Goal: Task Accomplishment & Management: Use online tool/utility

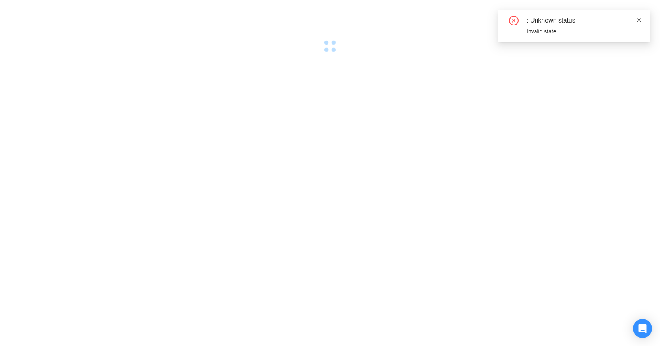
click at [641, 23] on icon "close" at bounding box center [639, 20] width 6 height 6
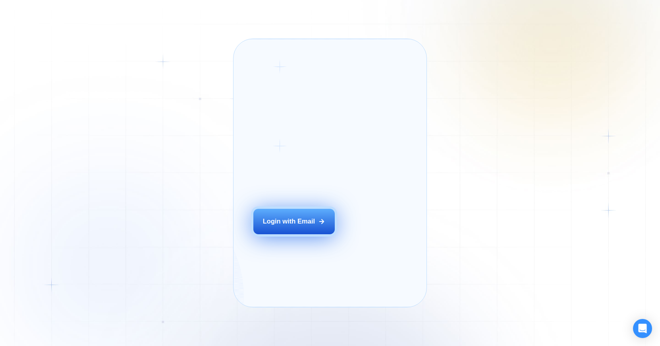
click at [308, 226] on div "Login with Email" at bounding box center [289, 221] width 52 height 9
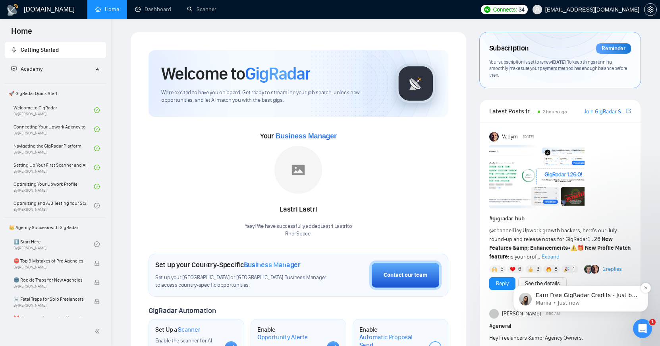
click at [561, 301] on p "Mariia • Just now" at bounding box center [587, 302] width 102 height 7
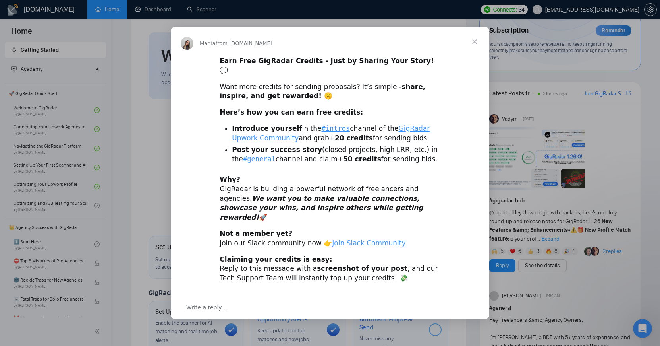
scroll to position [19, 0]
click at [474, 54] on span "Close" at bounding box center [474, 41] width 29 height 29
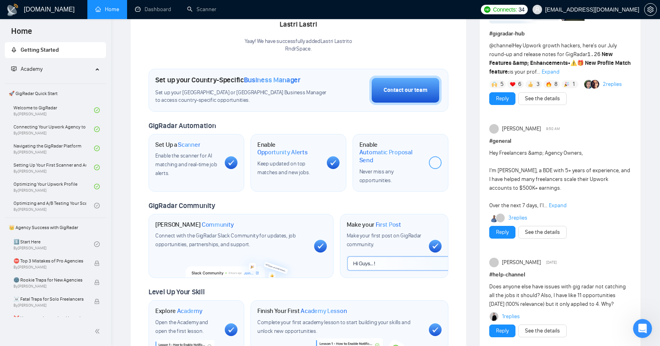
scroll to position [186, 0]
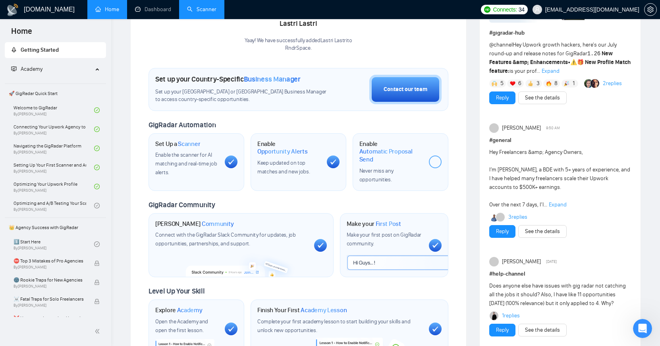
click at [193, 6] on link "Scanner" at bounding box center [201, 9] width 29 height 7
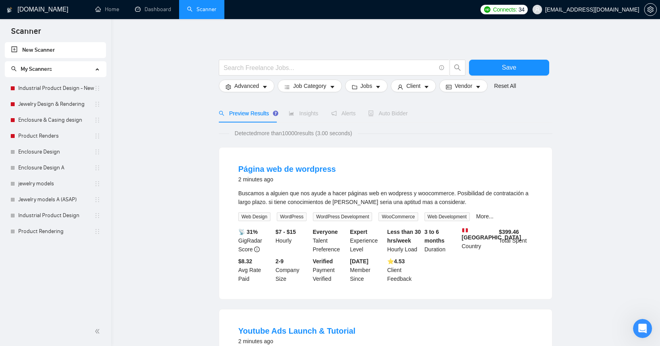
click at [389, 110] on div "Auto Bidder" at bounding box center [387, 113] width 39 height 9
click at [387, 113] on span "Auto Bidder" at bounding box center [387, 113] width 39 height 6
click at [267, 64] on input "text" at bounding box center [330, 68] width 212 height 10
click at [60, 126] on link "Enclosure & Casing design" at bounding box center [56, 120] width 76 height 16
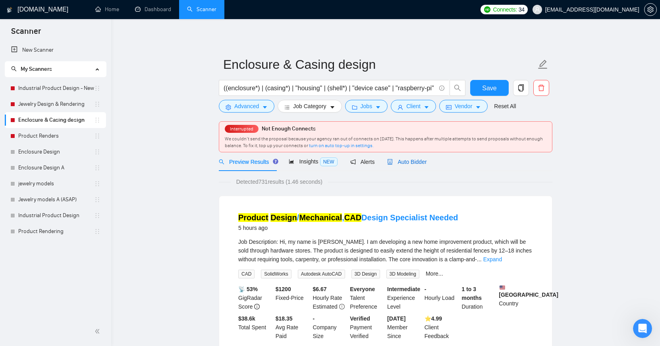
click at [425, 164] on span "Auto Bidder" at bounding box center [406, 162] width 39 height 6
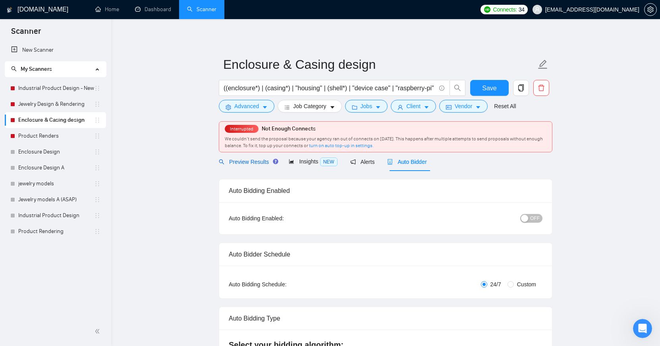
click at [253, 161] on span "Preview Results" at bounding box center [247, 162] width 57 height 6
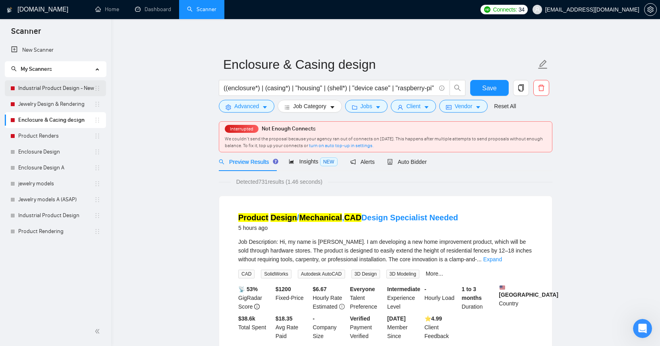
click at [73, 91] on link "Industrial Product Design - New" at bounding box center [56, 88] width 76 height 16
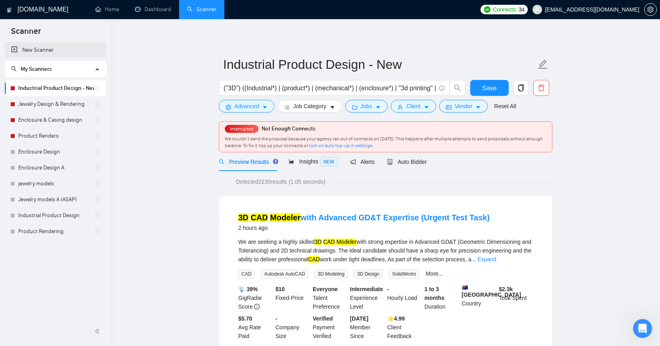
click at [72, 49] on link "New Scanner" at bounding box center [55, 50] width 89 height 16
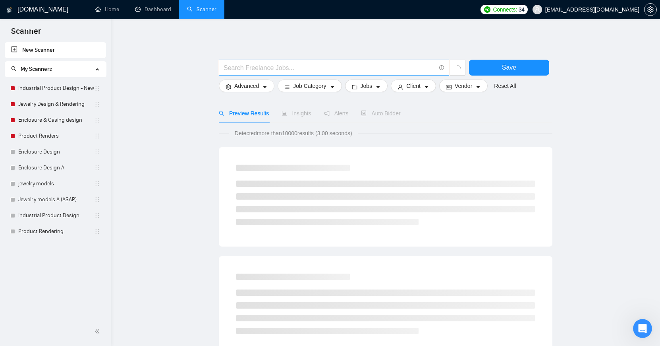
click at [248, 68] on input "text" at bounding box center [330, 68] width 212 height 10
click at [46, 89] on link "Industrial Product Design - New" at bounding box center [56, 88] width 76 height 16
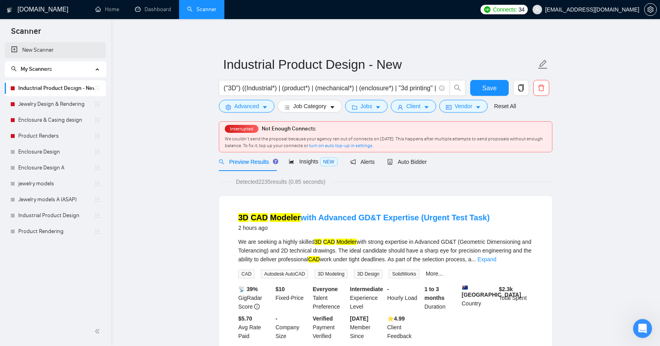
click at [46, 53] on link "New Scanner" at bounding box center [55, 50] width 89 height 16
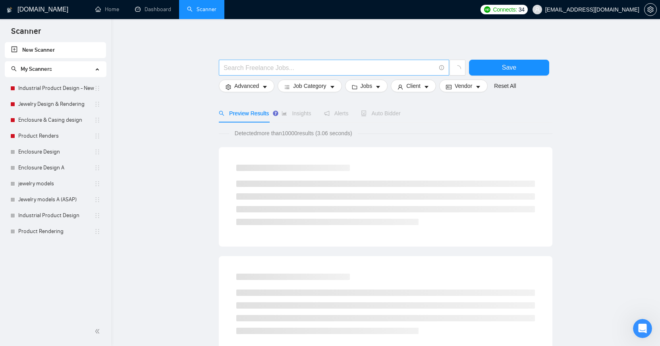
click at [265, 72] on input "text" at bounding box center [330, 68] width 212 height 10
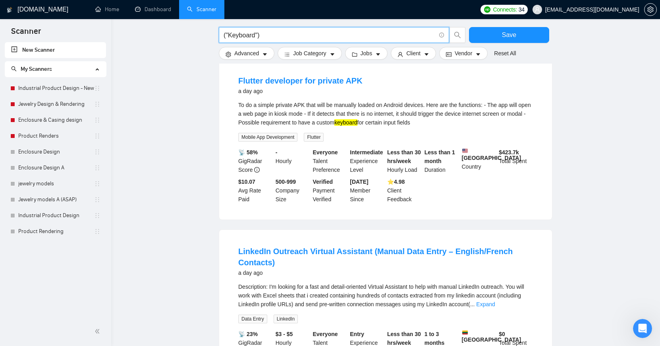
click at [188, 232] on main "("Keyboard") Save Advanced Job Category Jobs Client Vendor Reset All Preview Re…" at bounding box center [386, 97] width 524 height 988
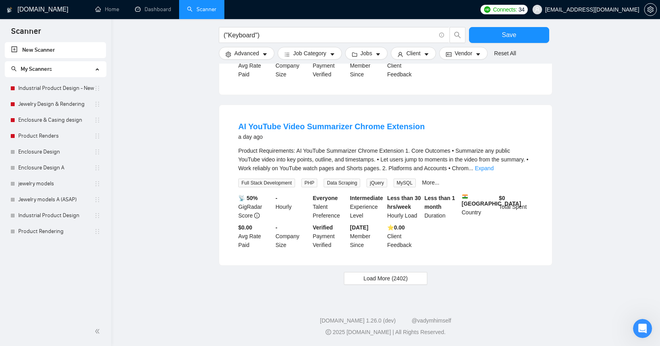
scroll to position [741, 0]
click at [373, 279] on span "Load More (2402)" at bounding box center [385, 278] width 44 height 9
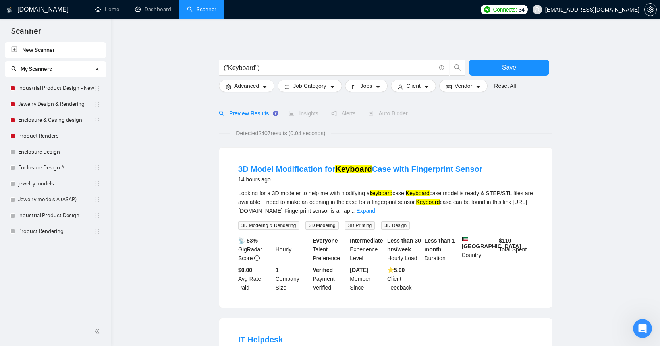
scroll to position [0, 0]
click at [259, 69] on input "("Keyboard")" at bounding box center [330, 68] width 212 height 10
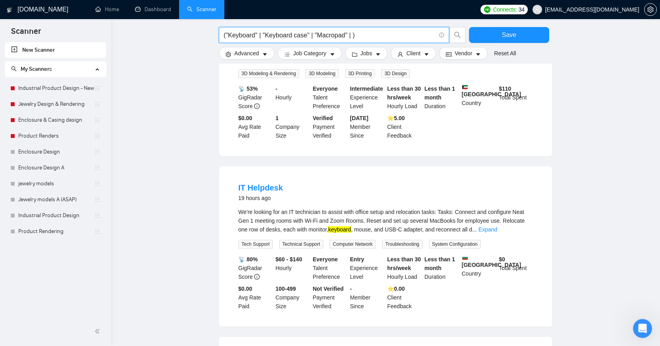
scroll to position [153, 0]
type input "("Keyboard" | "Keyboard case" | "Macropad" | )"
click at [497, 229] on link "Expand" at bounding box center [488, 228] width 19 height 6
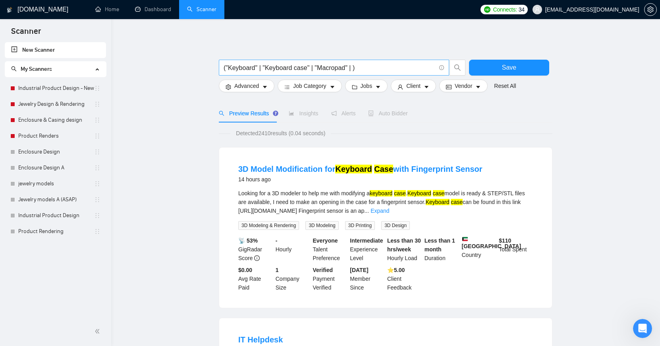
scroll to position [0, 0]
click at [252, 85] on span "Advanced" at bounding box center [246, 85] width 25 height 9
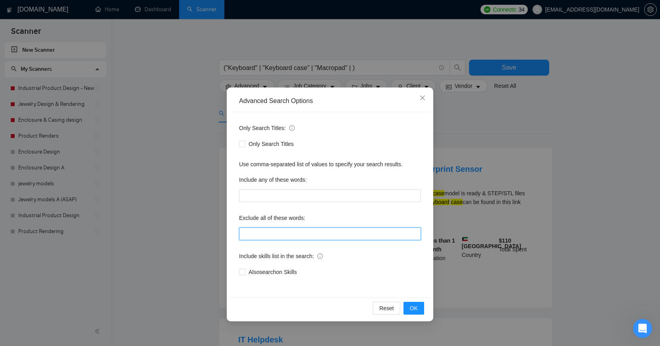
click at [278, 231] on input "text" at bounding box center [330, 233] width 182 height 13
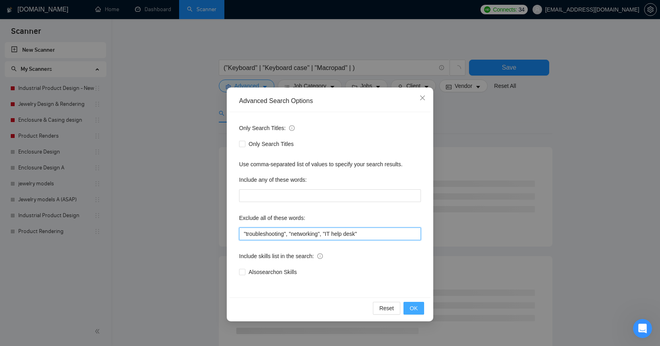
type input ""troubleshooting", "networking", "IT help desk""
click at [417, 308] on span "OK" at bounding box center [414, 307] width 8 height 9
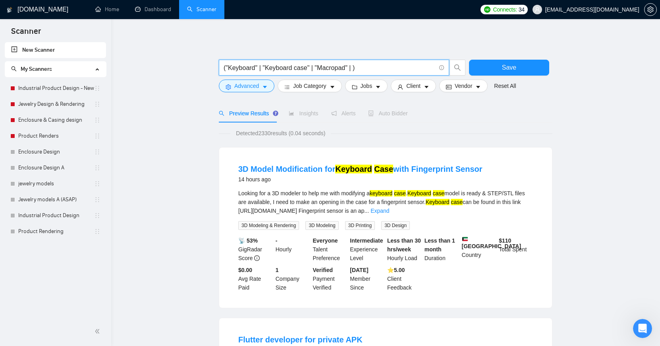
click at [357, 66] on input "("Keyboard" | "Keyboard case" | "Macropad" | )" at bounding box center [330, 68] width 212 height 10
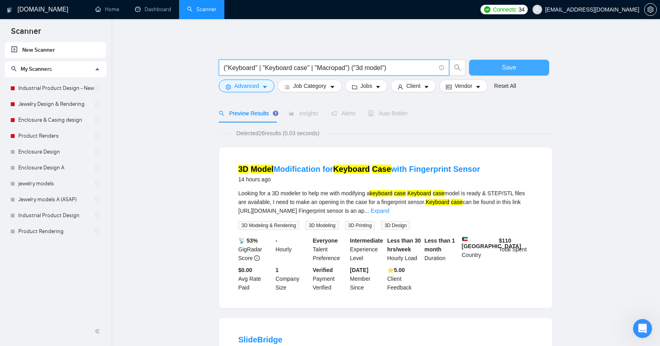
type input "("Keyboard" | "Keyboard case" | "Macropad") ("3d model")"
click at [485, 68] on button "Save" at bounding box center [509, 68] width 80 height 16
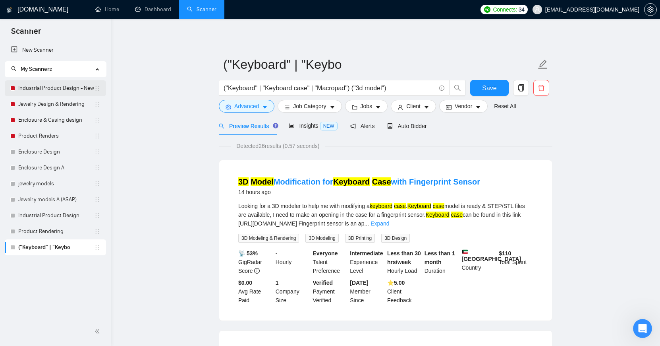
click at [58, 91] on link "Industrial Product Design - New" at bounding box center [56, 88] width 76 height 16
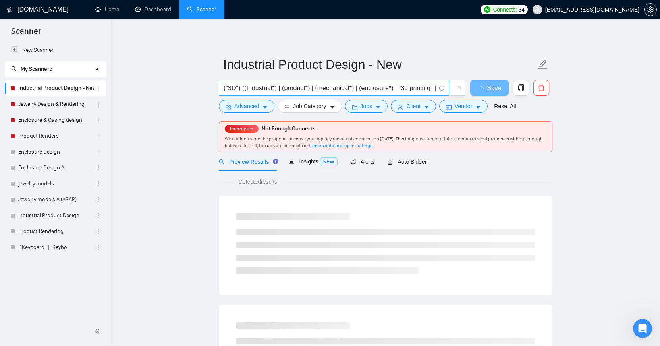
click at [412, 87] on input "("3D") ((Industrial*) | (product*) | (mechanical*) | (enclosure*) | "3d printin…" at bounding box center [330, 88] width 212 height 10
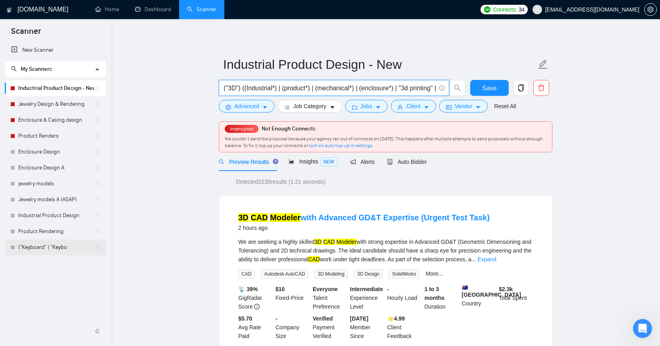
click at [39, 246] on link "("Keyboard" | "Keybo" at bounding box center [56, 247] width 76 height 16
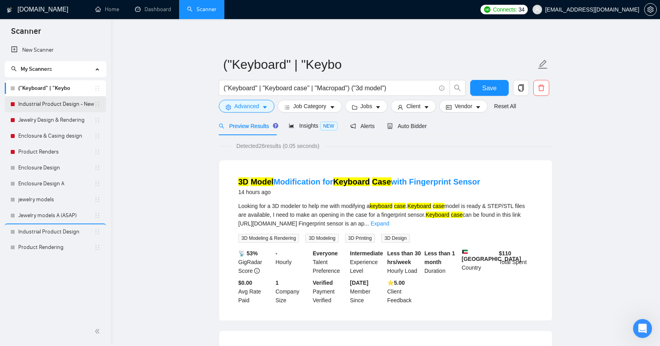
click at [53, 104] on link "Industrial Product Design - New" at bounding box center [56, 104] width 76 height 16
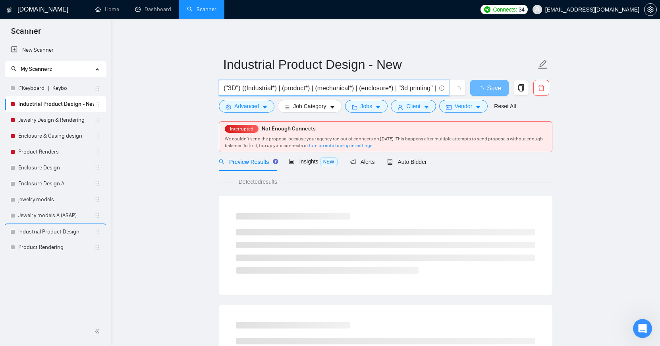
click at [417, 88] on input "("3D") ((Industrial*) | (product*) | (mechanical*) | (enclosure*) | "3d printin…" at bounding box center [330, 88] width 212 height 10
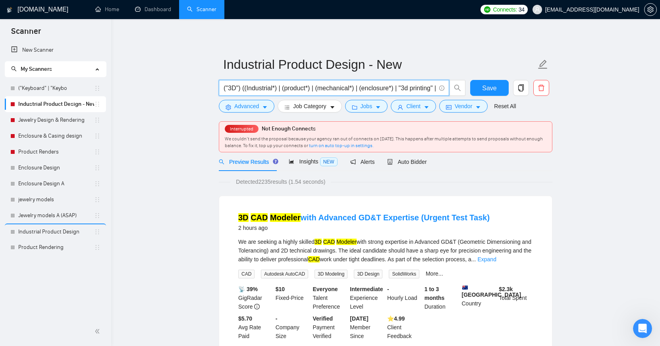
click at [227, 90] on input "("3D") ((Industrial*) | (product*) | (mechanical*) | (enclosure*) | "3d printin…" at bounding box center [330, 88] width 212 height 10
click at [60, 91] on link "("Keyboard" | "Keybo" at bounding box center [56, 88] width 76 height 16
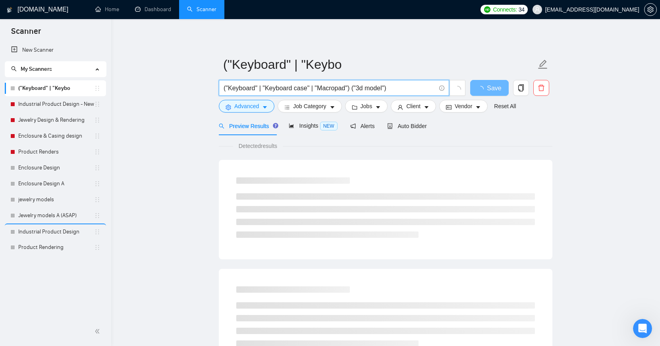
click at [224, 89] on input "("Keyboard" | "Keyboard case" | "Macropad") ("3d model")" at bounding box center [330, 88] width 212 height 10
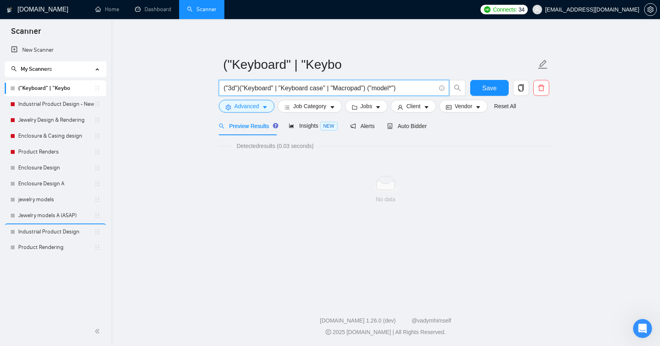
click at [330, 87] on input "("3d")("Keyboard" | "Keyboard case" | "Macropad") ("model*")" at bounding box center [330, 88] width 212 height 10
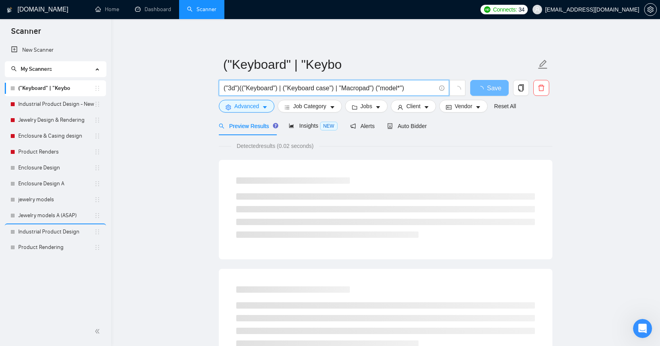
click at [343, 88] on input "("3d")(("Keyboard") | ("Keyboard case") | "Macropad") ("model*")" at bounding box center [330, 88] width 212 height 10
click at [370, 88] on input "("3d")(("Keyboard") | ("Keyboard case") | ("Macropad")) ((model*) | (design*))" at bounding box center [330, 88] width 212 height 10
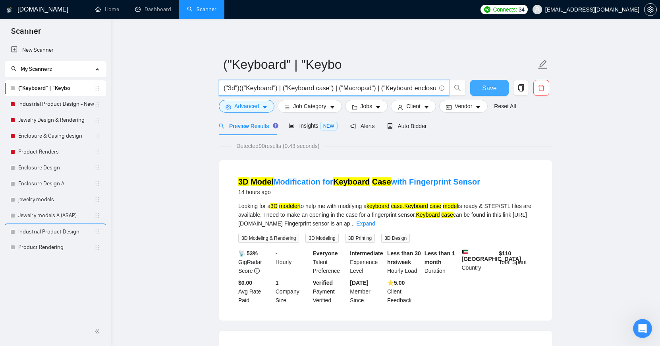
type input "("3d")(("Keyboard") | ("Keyboard case") | ("Macropad") | ("Keyboard enclosure")…"
click at [489, 89] on span "Save" at bounding box center [489, 88] width 14 height 10
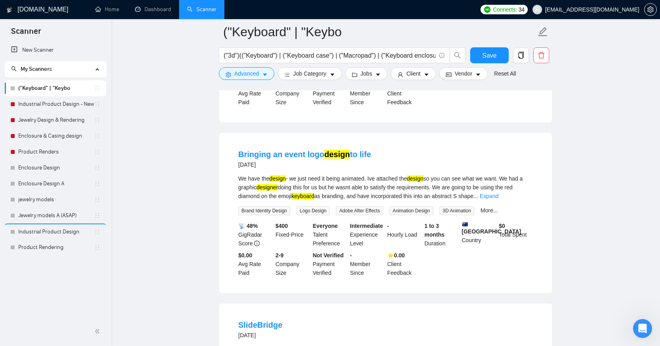
scroll to position [375, 0]
click at [263, 75] on icon "caret-down" at bounding box center [265, 75] width 6 height 6
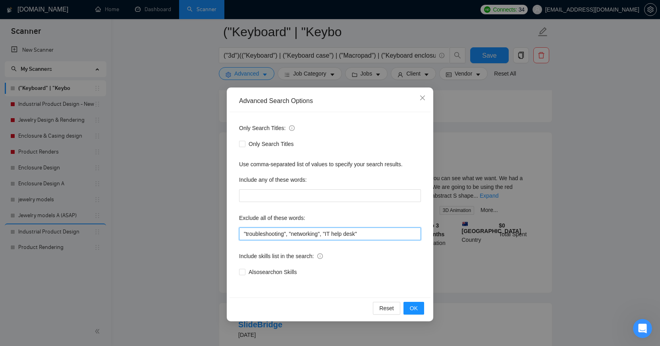
click at [375, 238] on input ""troubleshooting", "networking", "IT help desk"" at bounding box center [330, 233] width 182 height 13
type input ""troubleshooting", "networking", "IT help desk", "logo", "graphic designer","
click at [414, 309] on span "OK" at bounding box center [414, 307] width 8 height 9
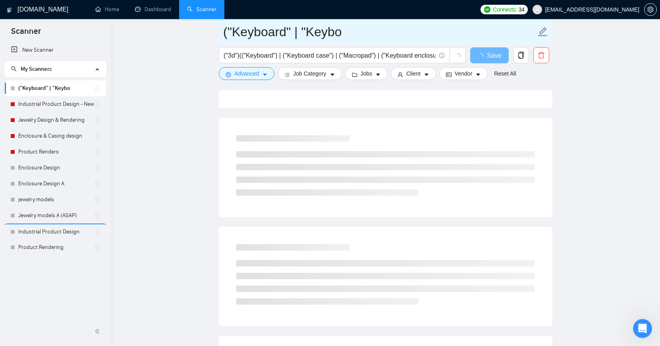
click at [343, 34] on input "("Keyboard" | "Keybo" at bounding box center [379, 32] width 313 height 20
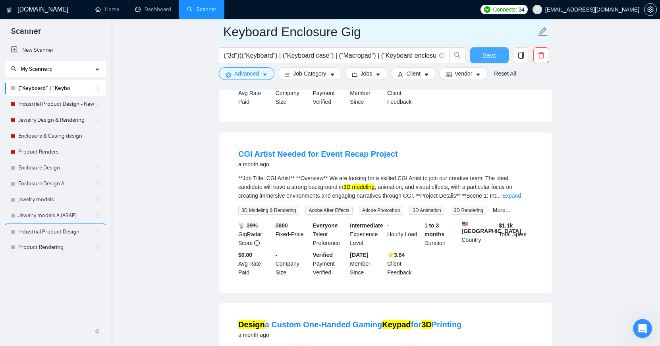
type input "Keyboard Enclosure Gig"
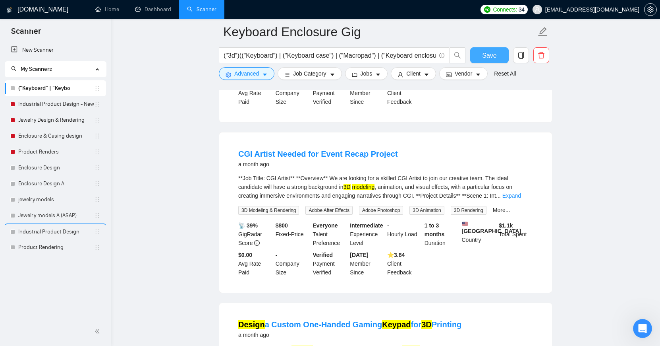
click at [484, 55] on span "Save" at bounding box center [489, 55] width 14 height 10
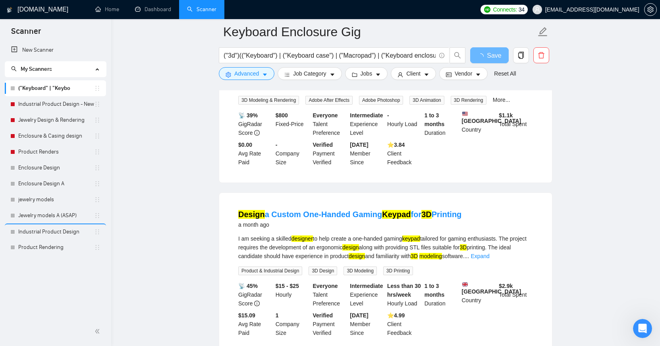
scroll to position [490, 0]
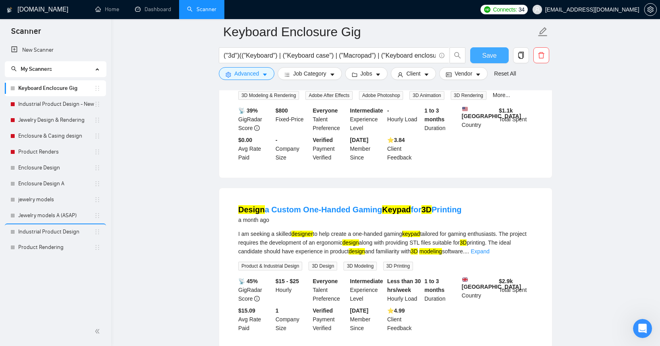
click at [500, 58] on button "Save" at bounding box center [489, 55] width 39 height 16
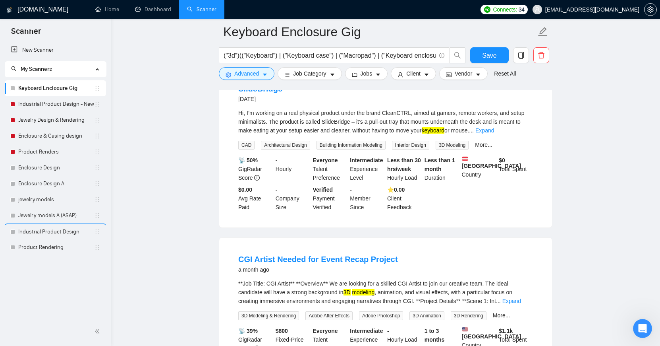
scroll to position [270, 0]
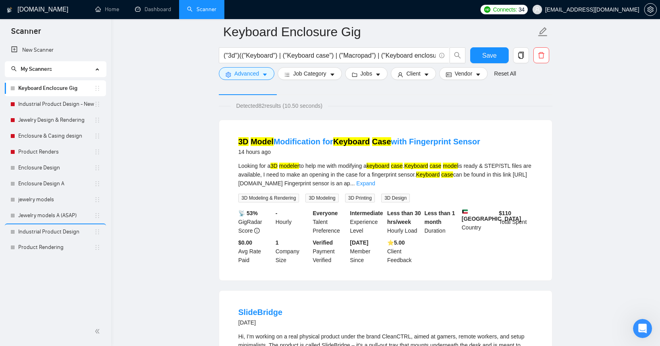
scroll to position [46, 0]
